Goal: Information Seeking & Learning: Learn about a topic

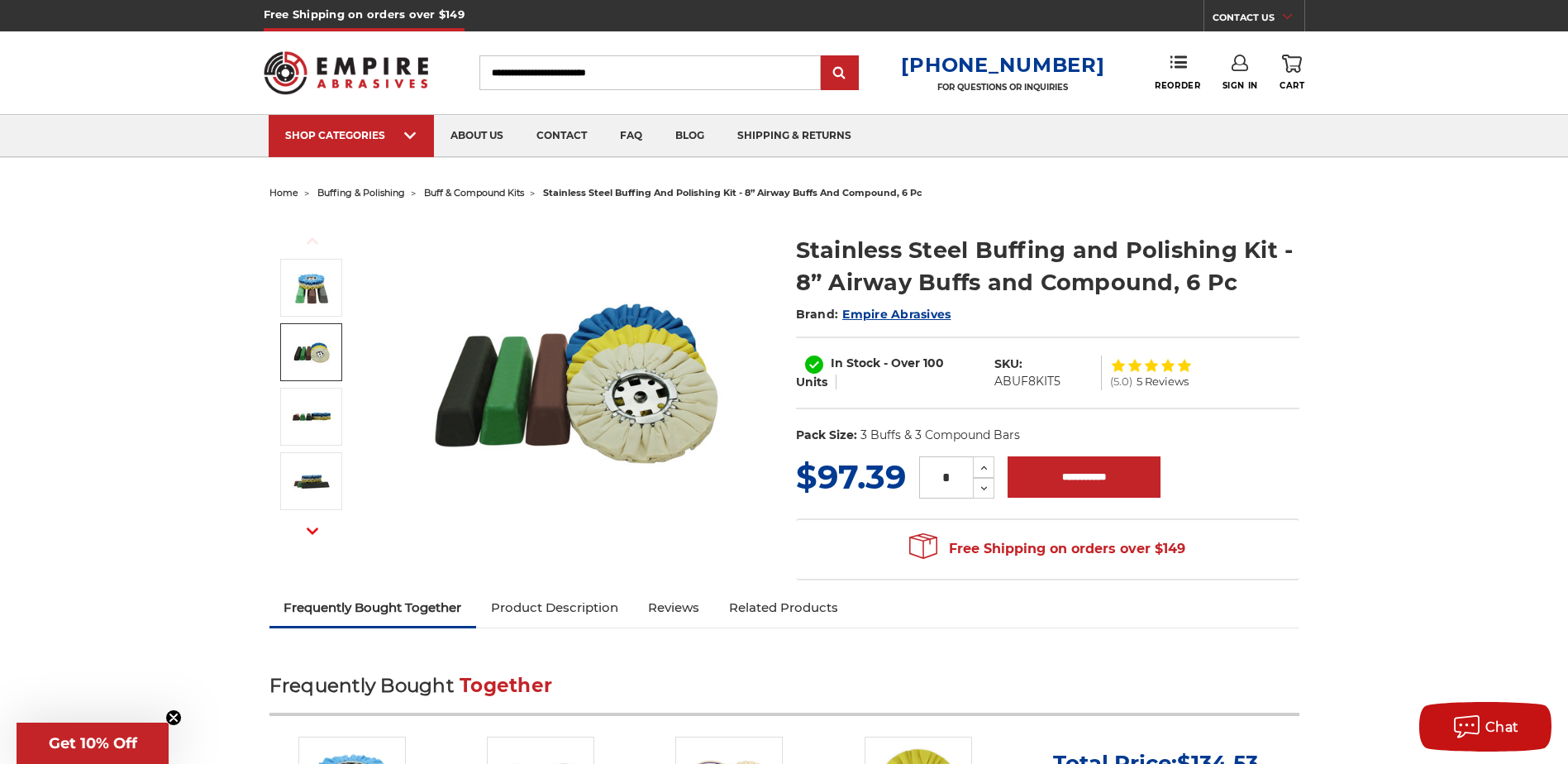
click at [325, 353] on img at bounding box center [311, 352] width 41 height 41
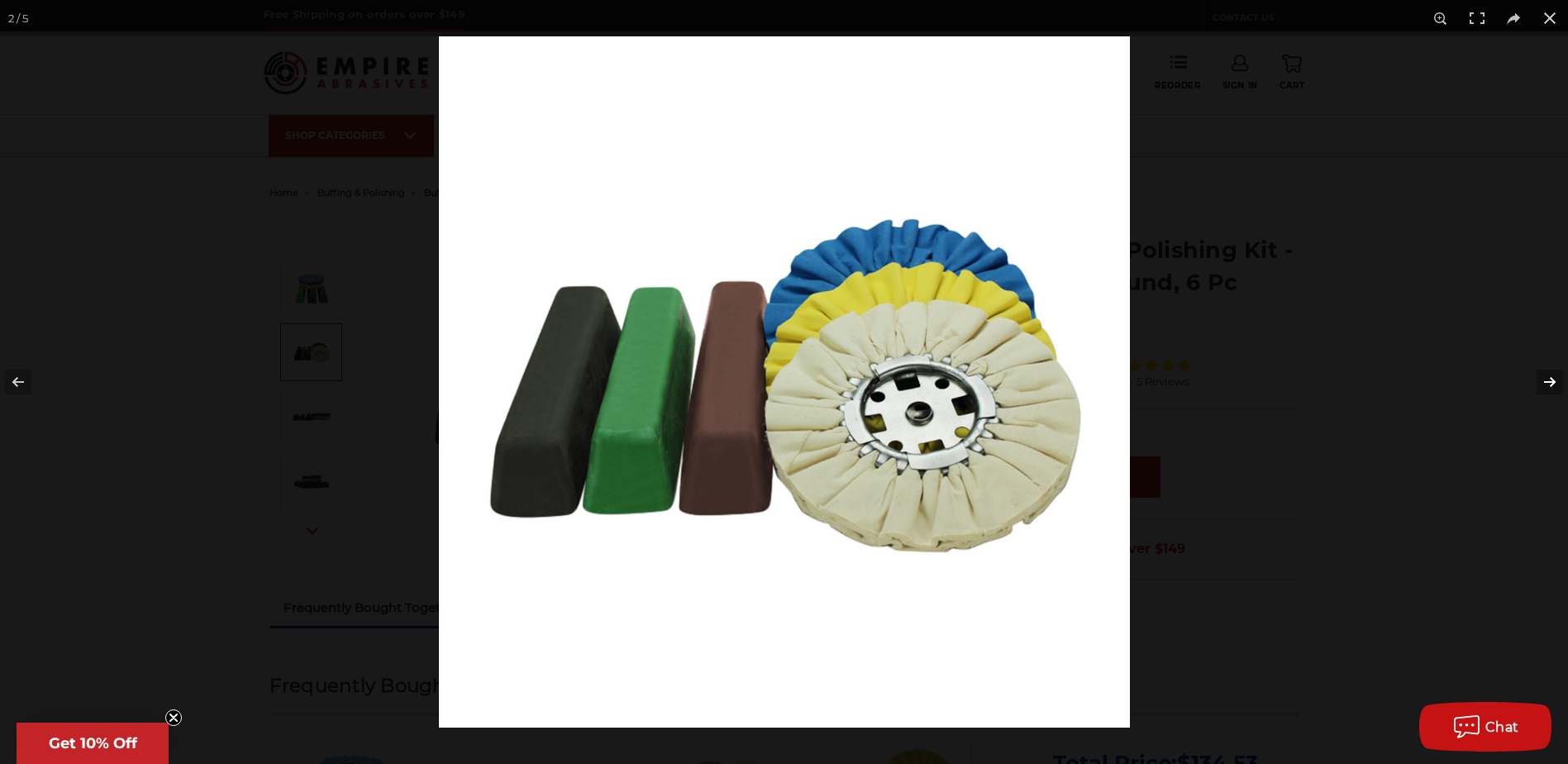
click at [1536, 376] on button at bounding box center [1539, 382] width 58 height 83
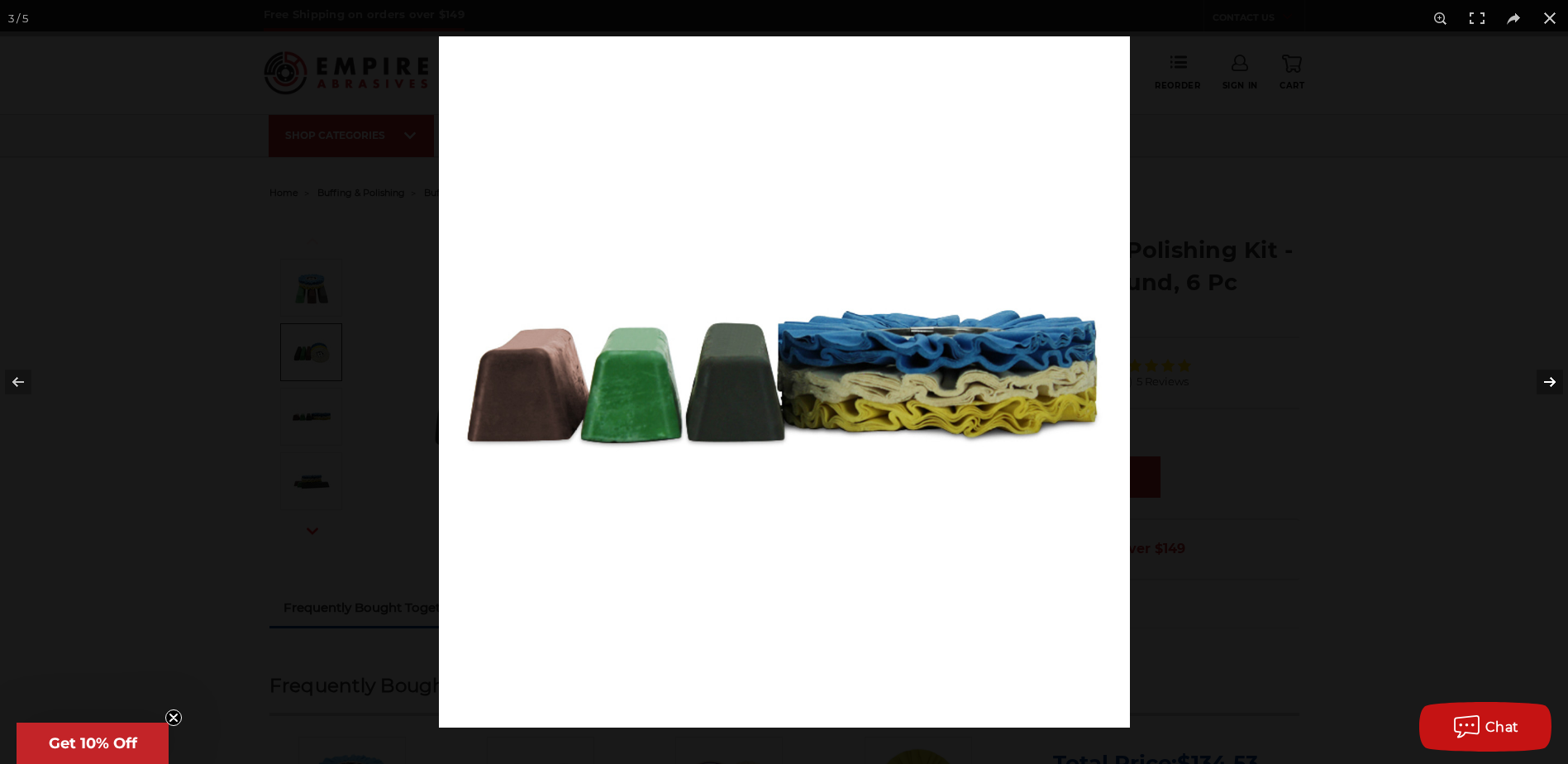
click at [1536, 376] on button at bounding box center [1539, 382] width 58 height 83
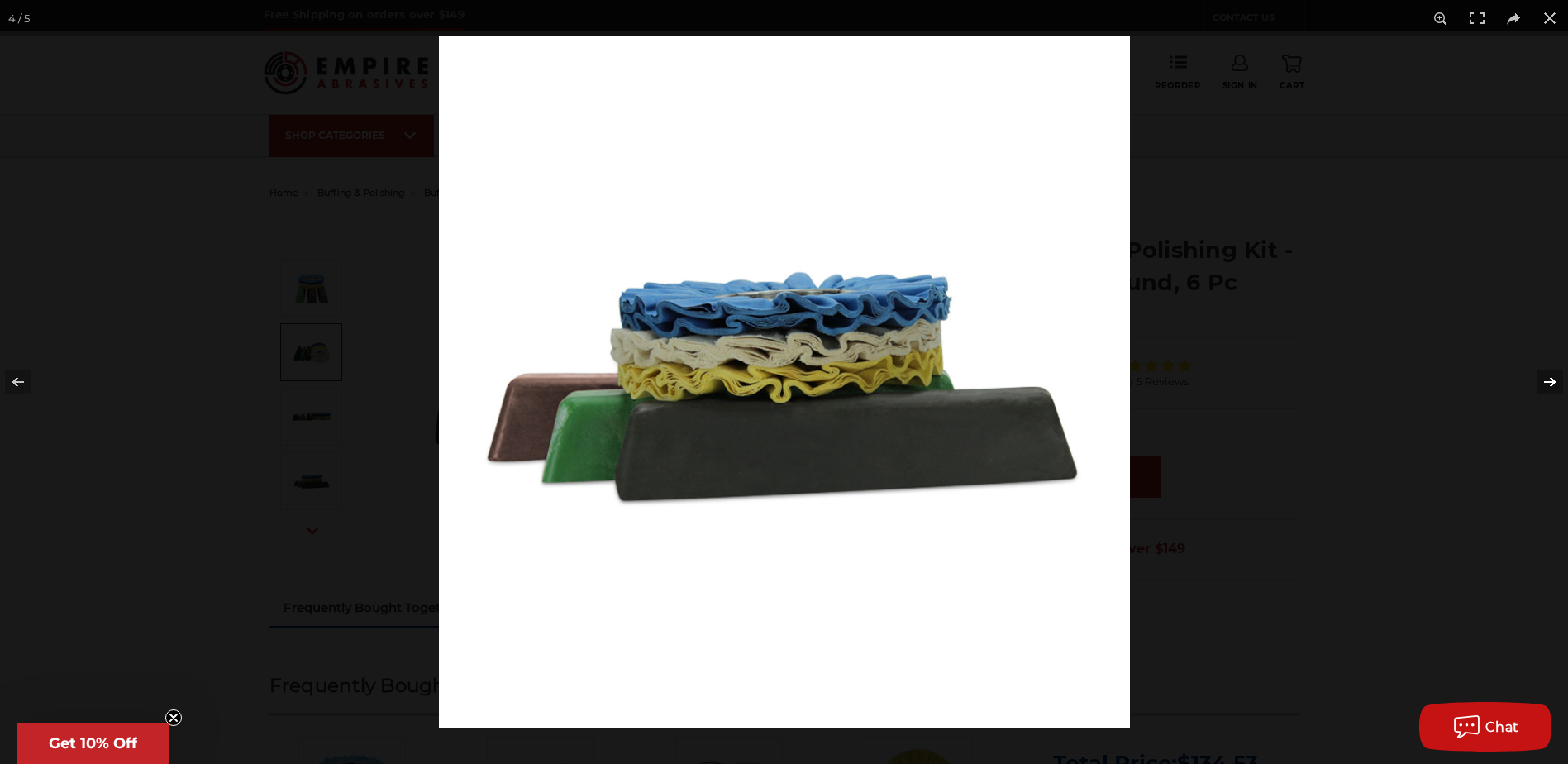
click at [1536, 376] on button at bounding box center [1539, 382] width 58 height 83
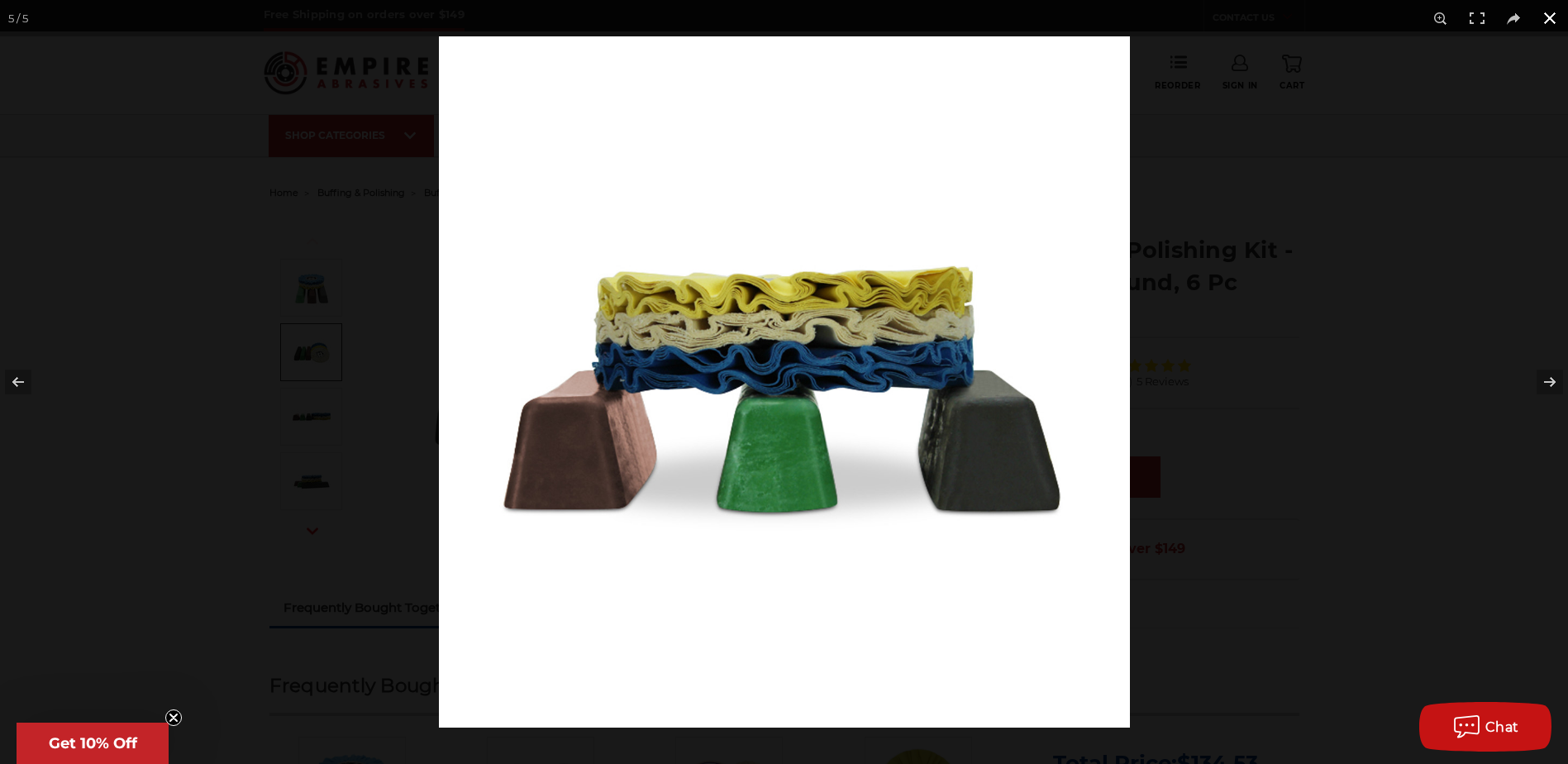
click at [1549, 10] on button at bounding box center [1550, 18] width 36 height 36
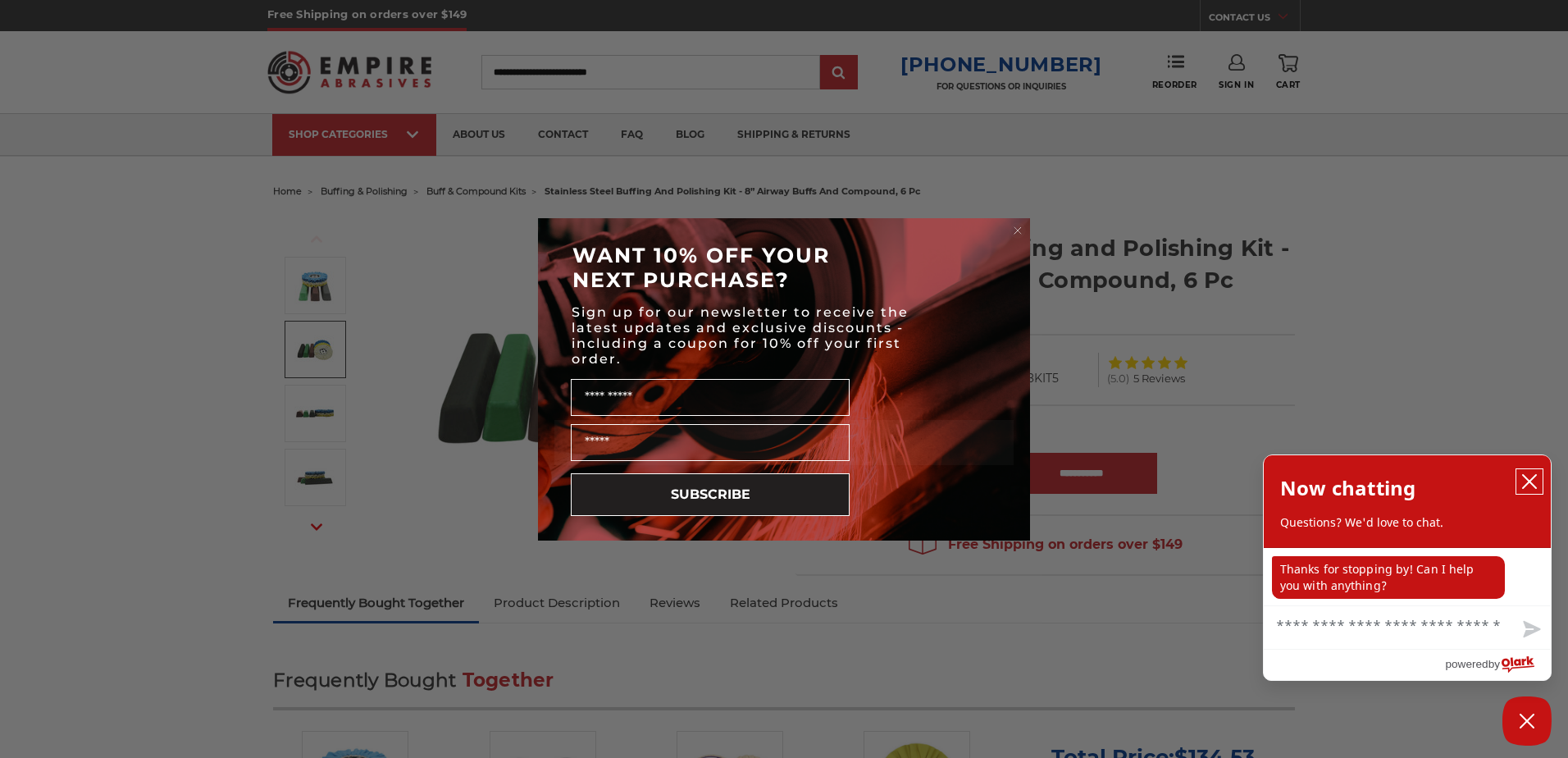
click at [1531, 484] on icon "close chatbox" at bounding box center [1530, 481] width 13 height 13
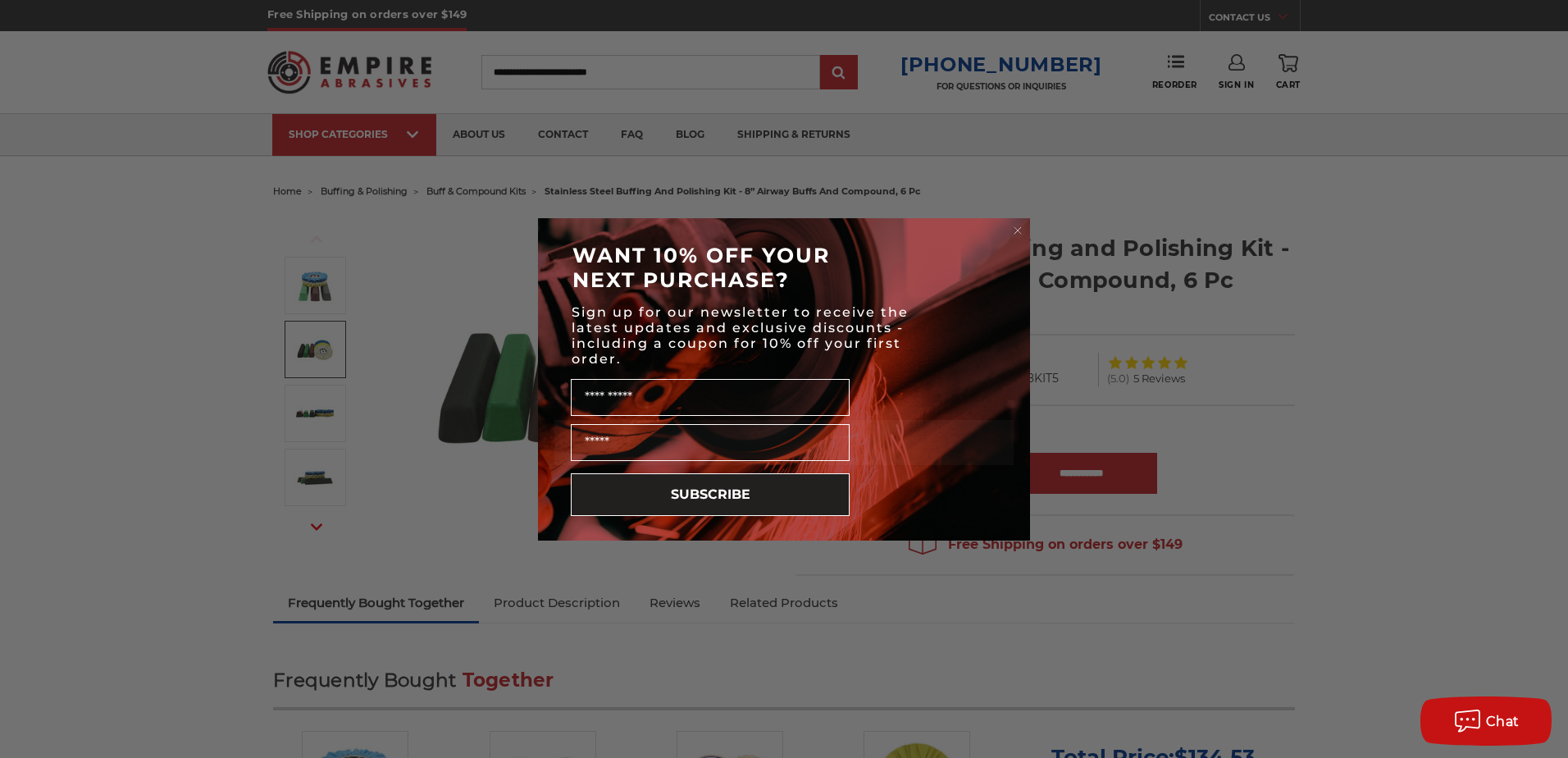
click at [1018, 231] on circle "Close dialog" at bounding box center [1019, 230] width 16 height 16
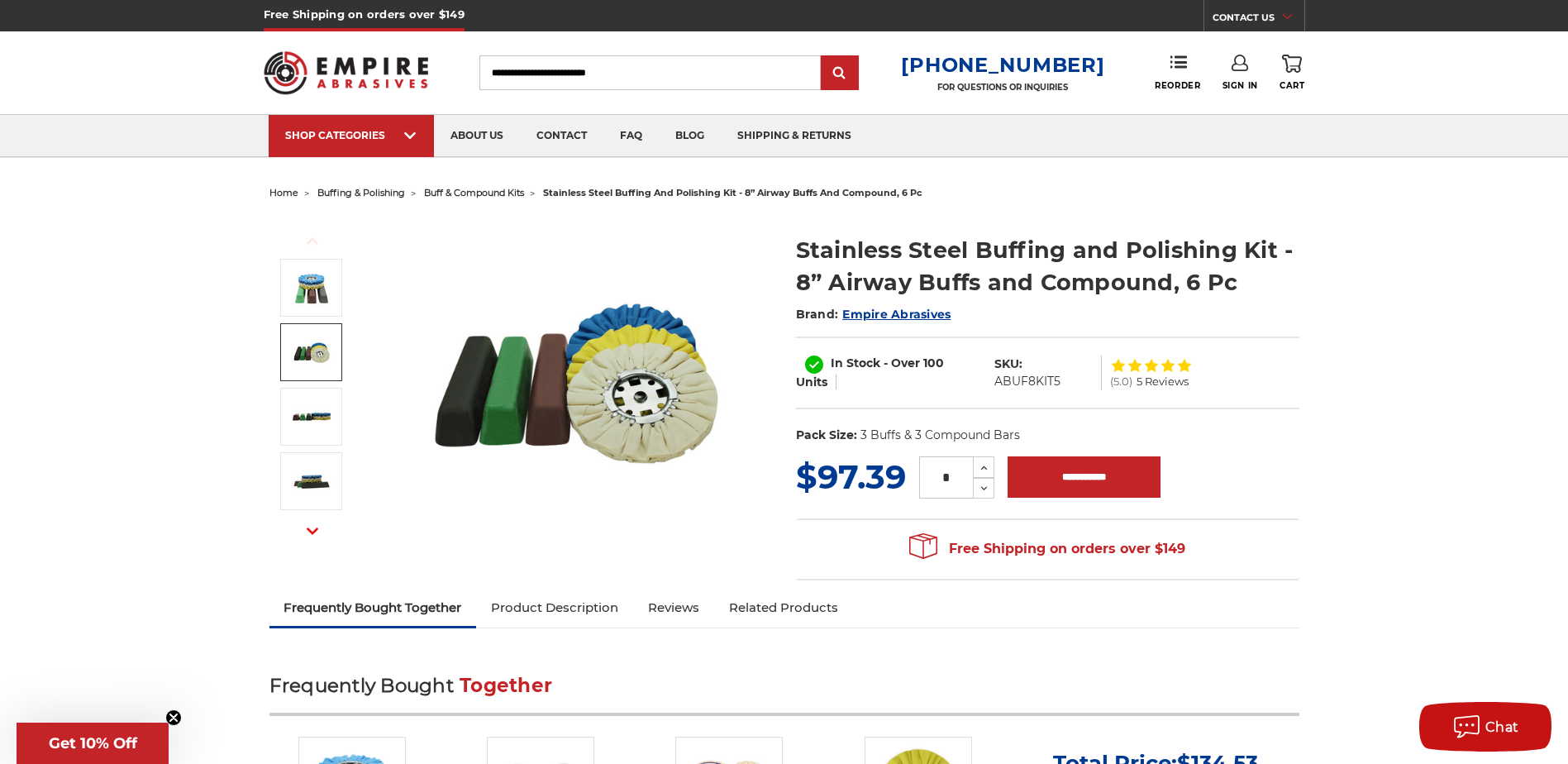
click at [1020, 210] on div "Previous Next Stainless Steel Buffing and Polishing Kit - 8” Airway Buffs and C…" at bounding box center [784, 397] width 1053 height 384
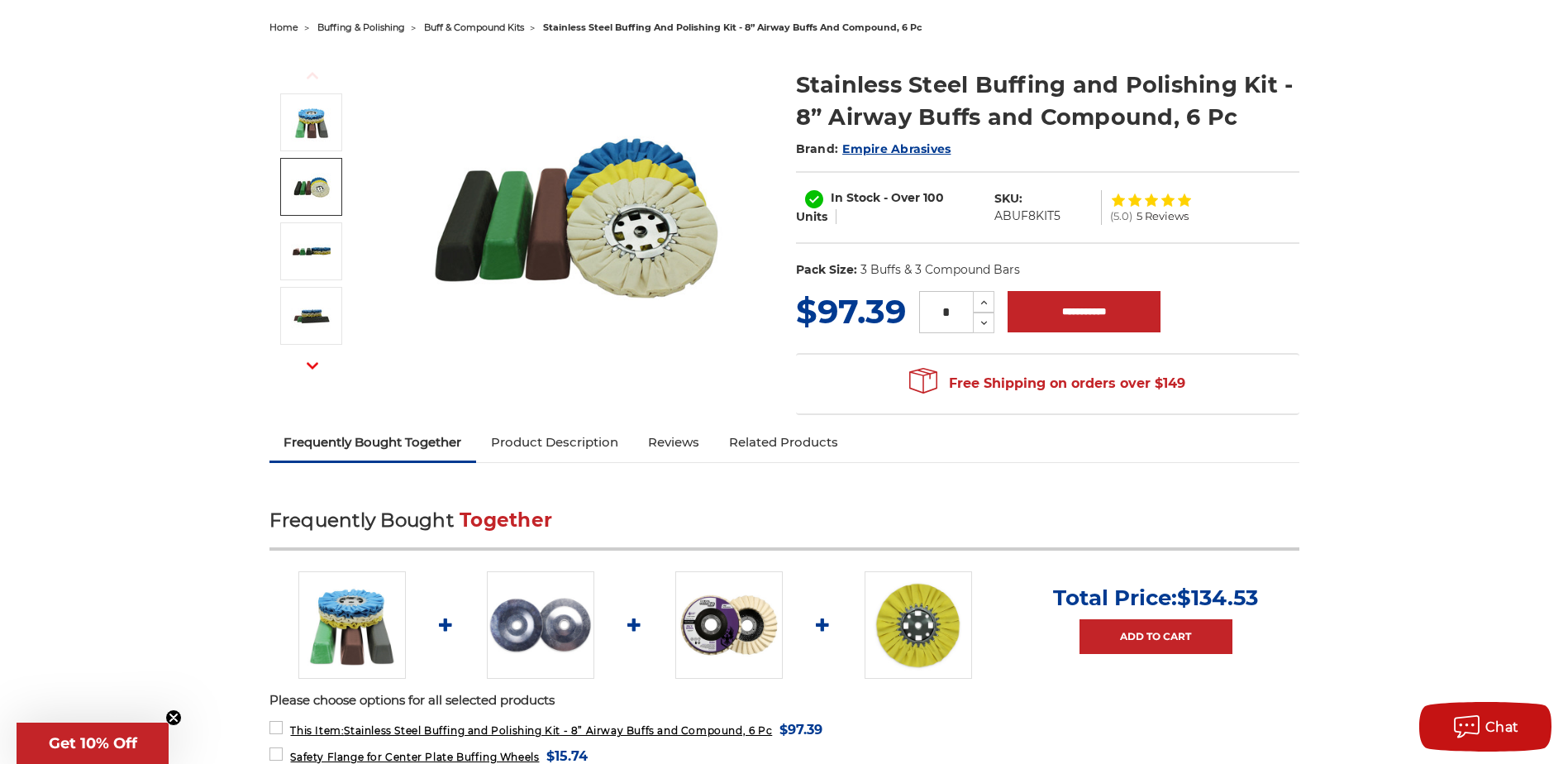
click at [549, 441] on link "Product Description" at bounding box center [555, 442] width 157 height 36
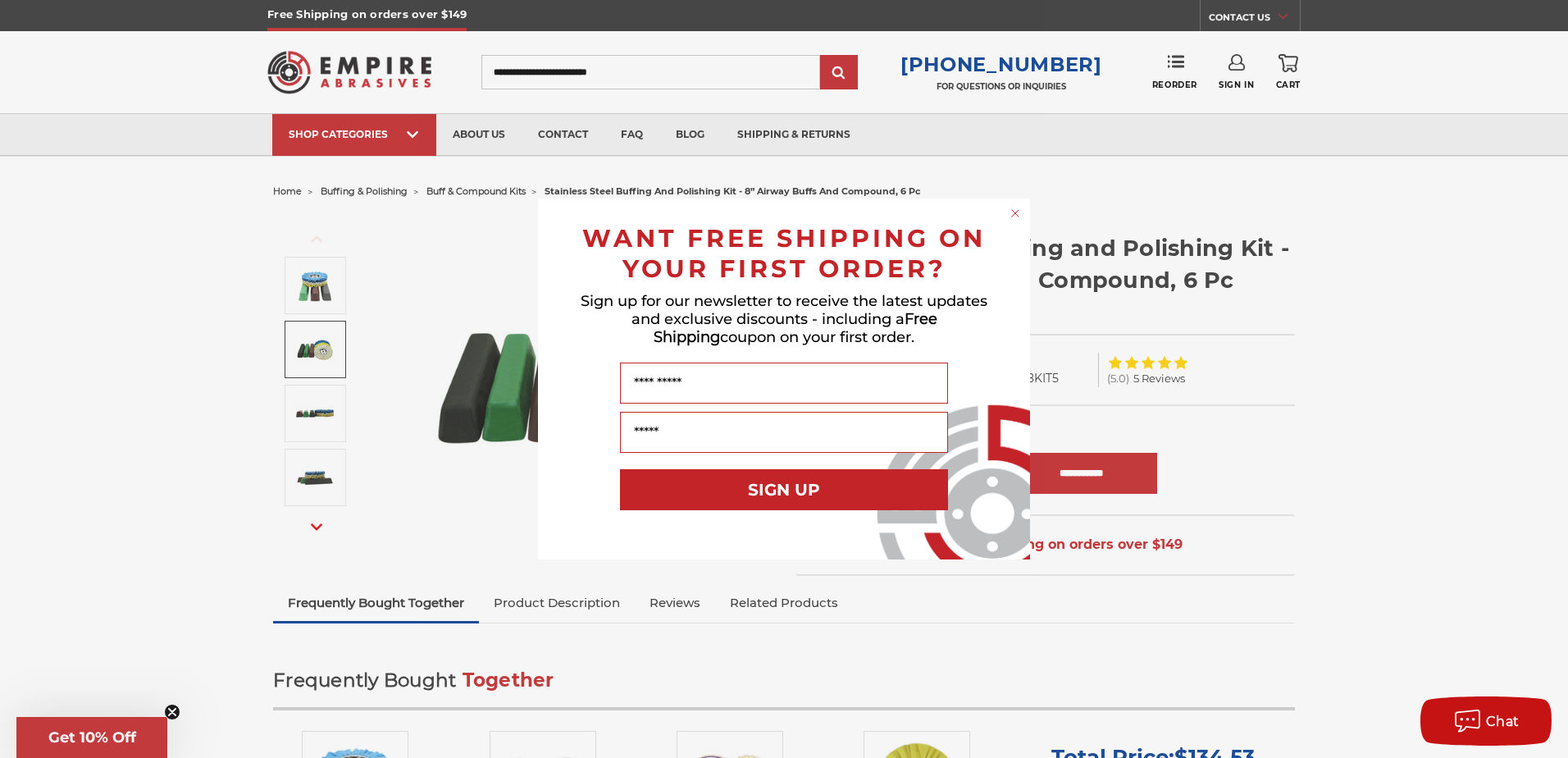
click at [1014, 216] on circle "Close dialog" at bounding box center [1016, 214] width 16 height 16
